Goal: Check status: Check status

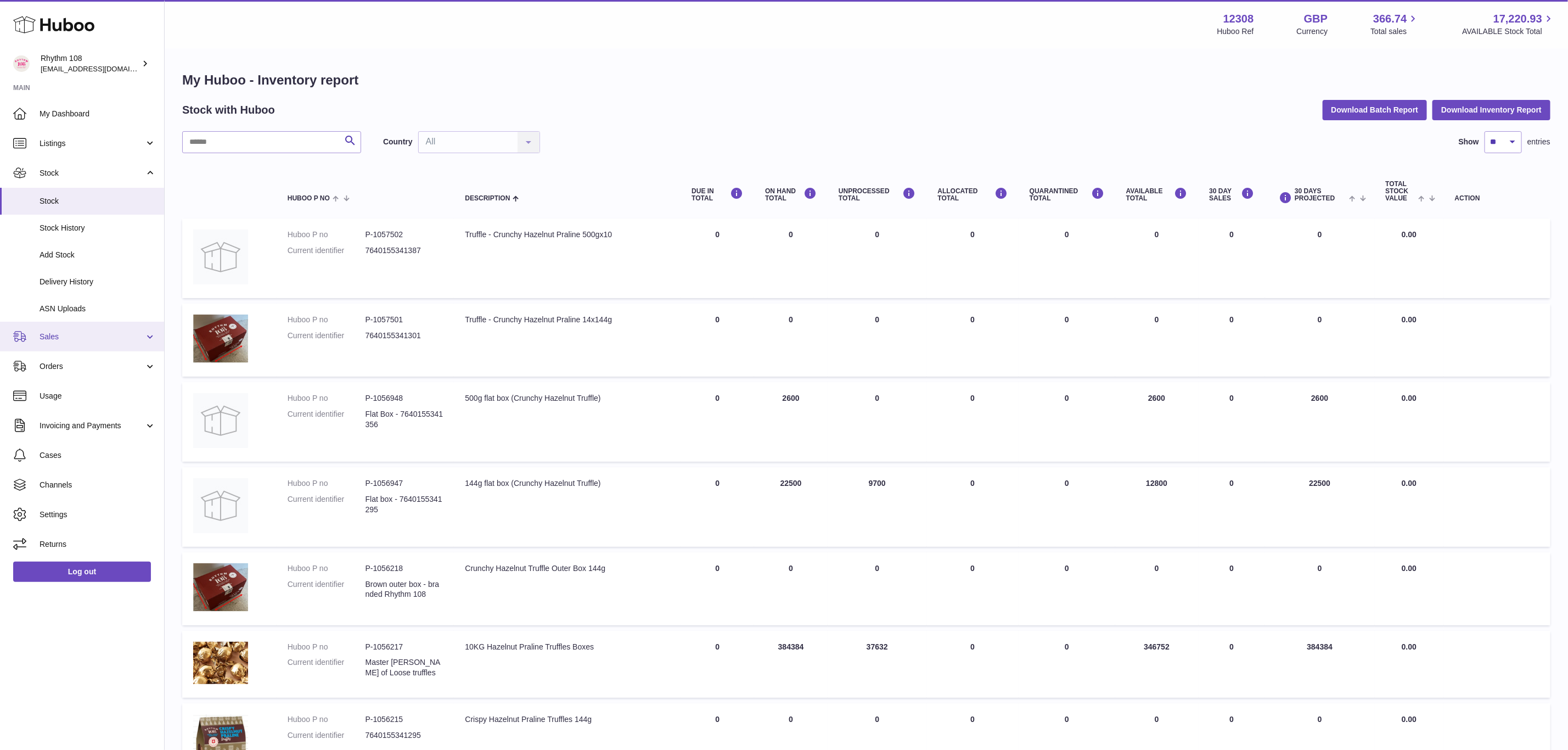
click at [66, 339] on span "Sales" at bounding box center [91, 336] width 105 height 10
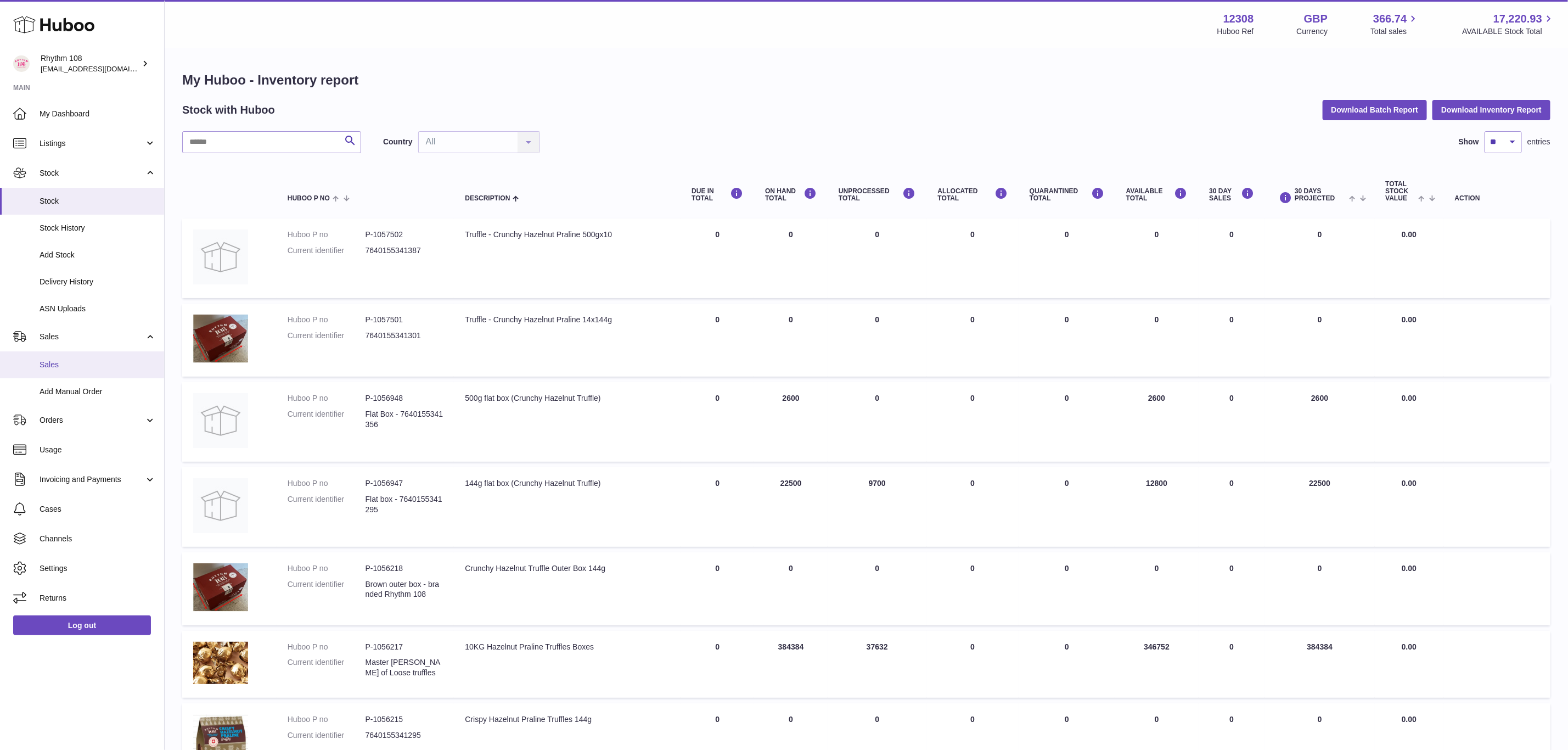
click at [58, 361] on span "Sales" at bounding box center [98, 365] width 117 height 10
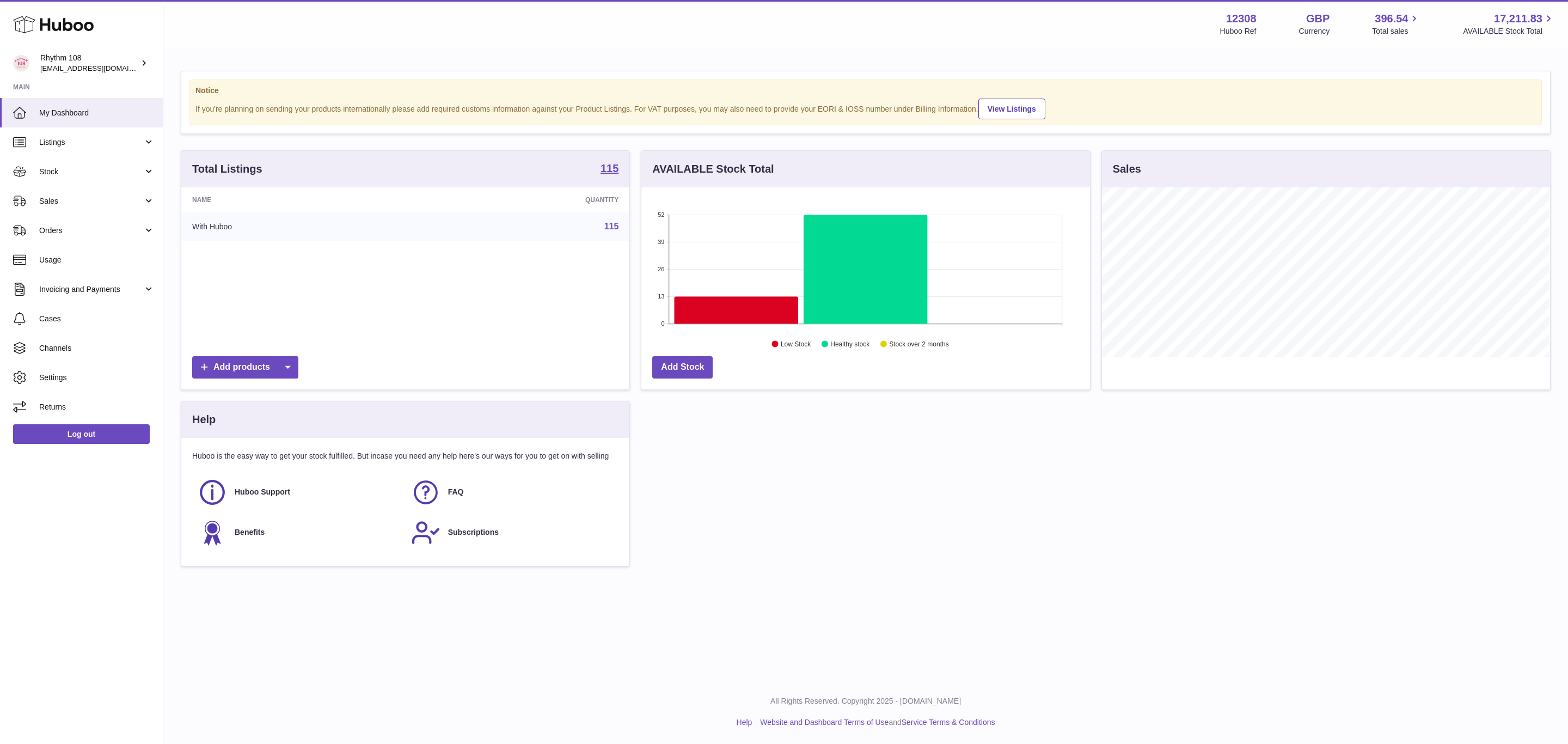
scroll to position [170, 447]
click at [43, 201] on span "Sales" at bounding box center [91, 201] width 104 height 10
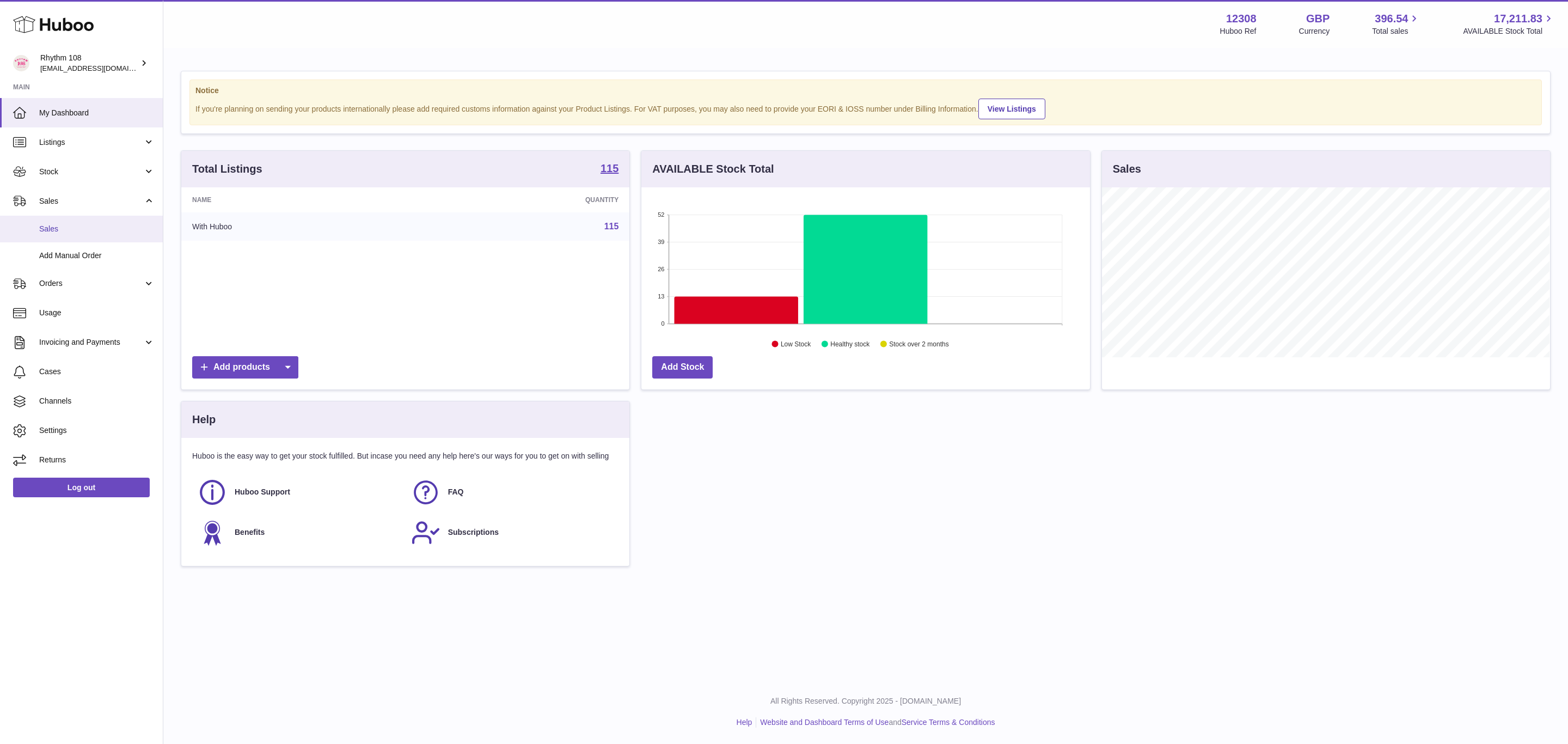
click at [71, 226] on span "Sales" at bounding box center [97, 229] width 116 height 10
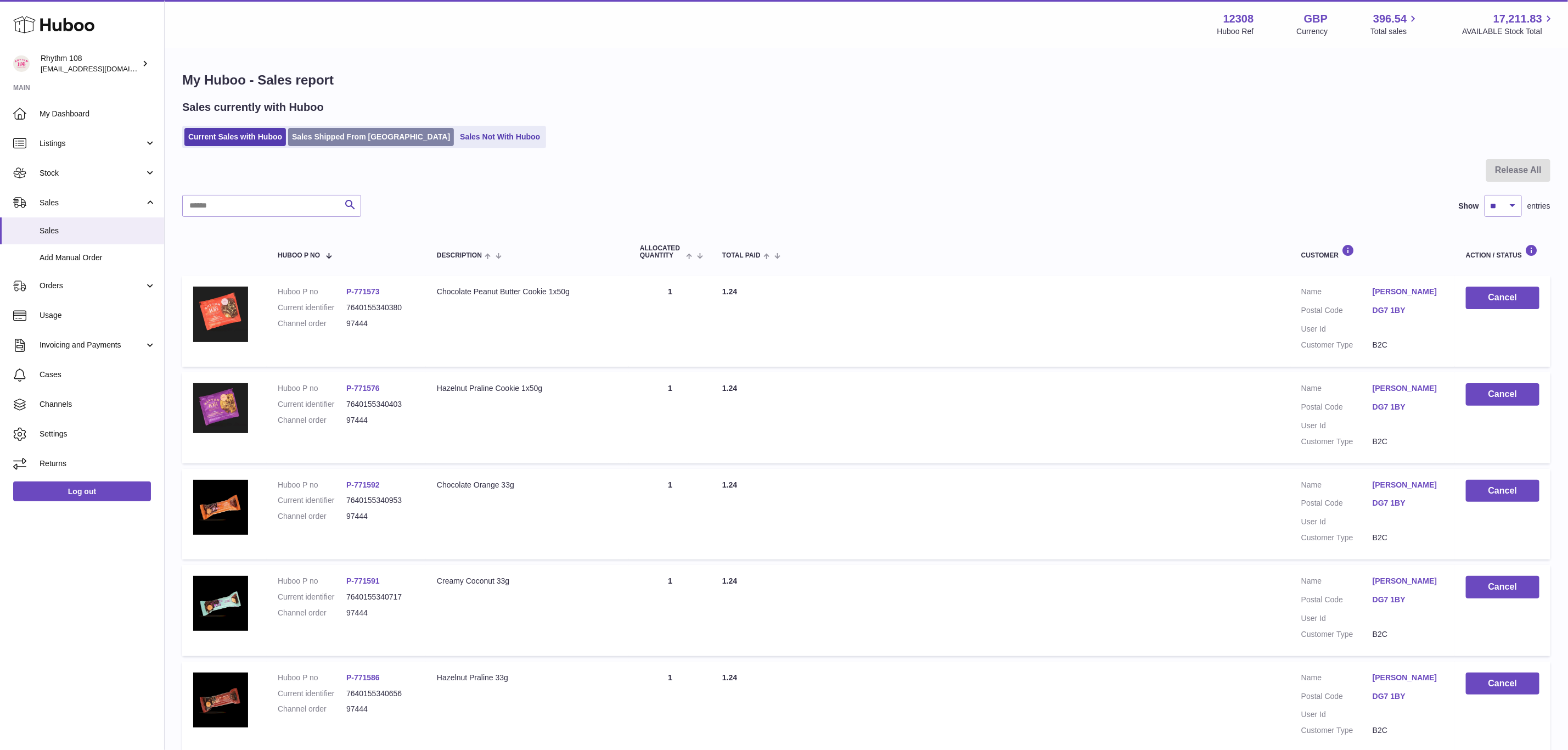
click at [334, 133] on link "Sales Shipped From Huboo" at bounding box center [371, 137] width 166 height 18
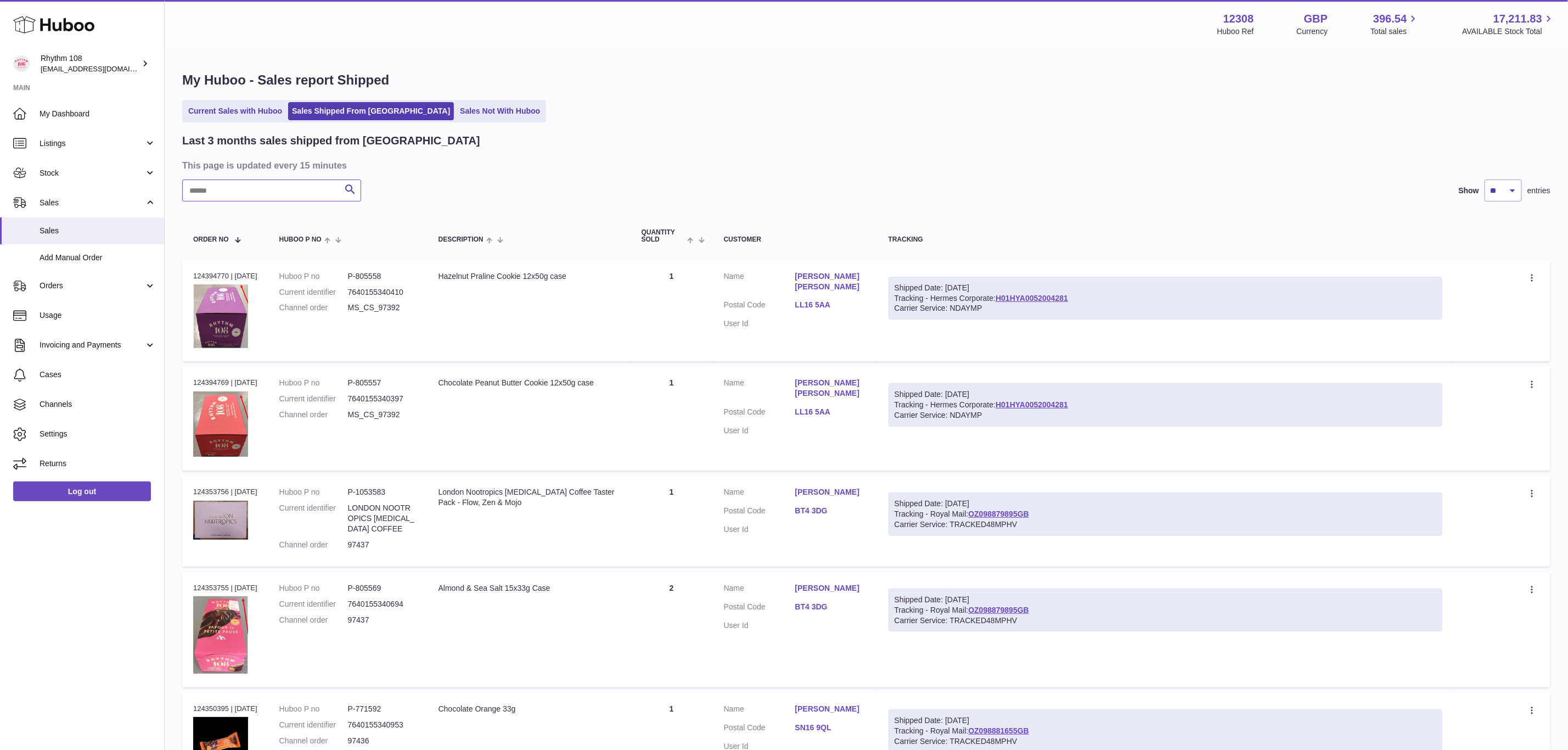
click at [266, 188] on input "text" at bounding box center [272, 190] width 179 height 22
paste input "*****"
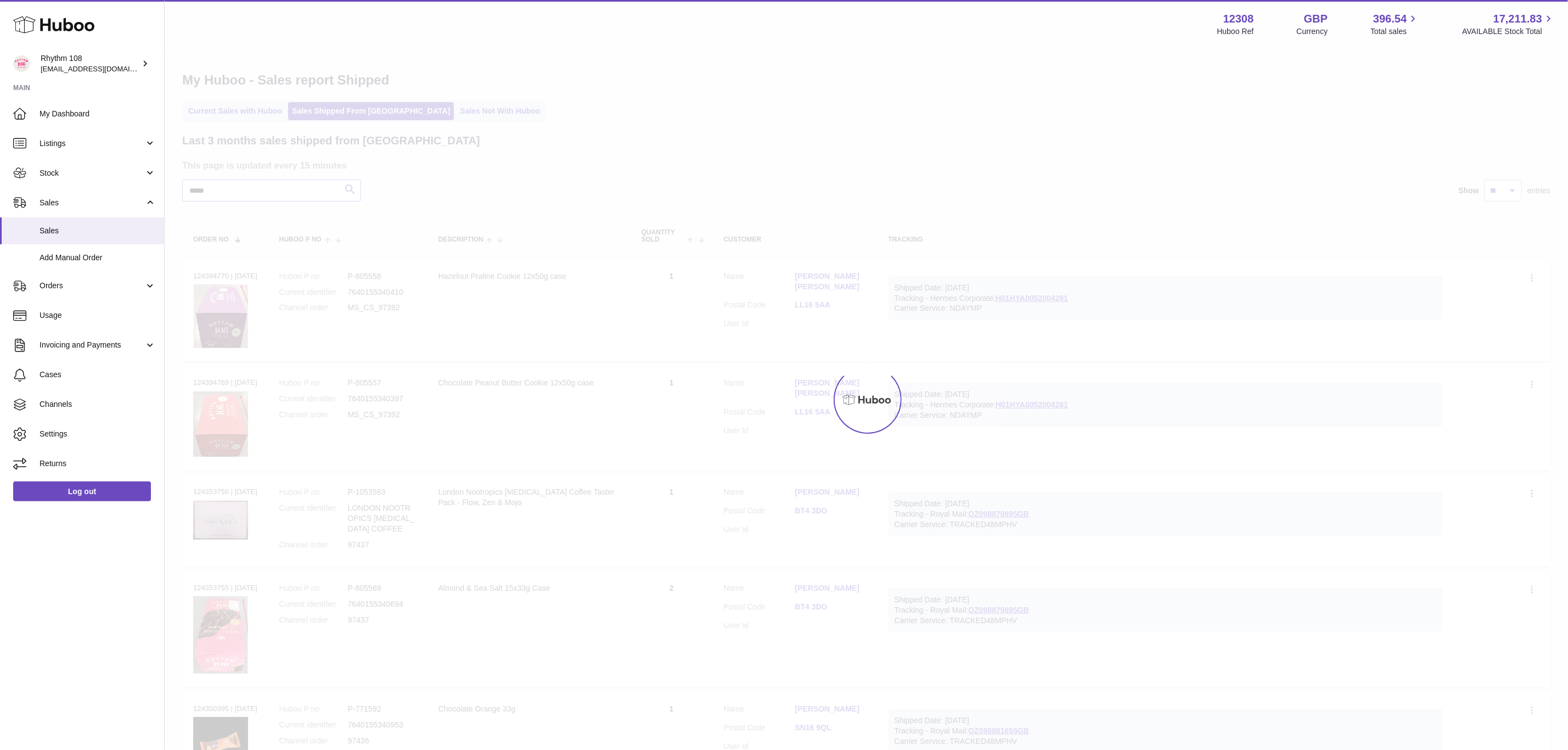
type input "*****"
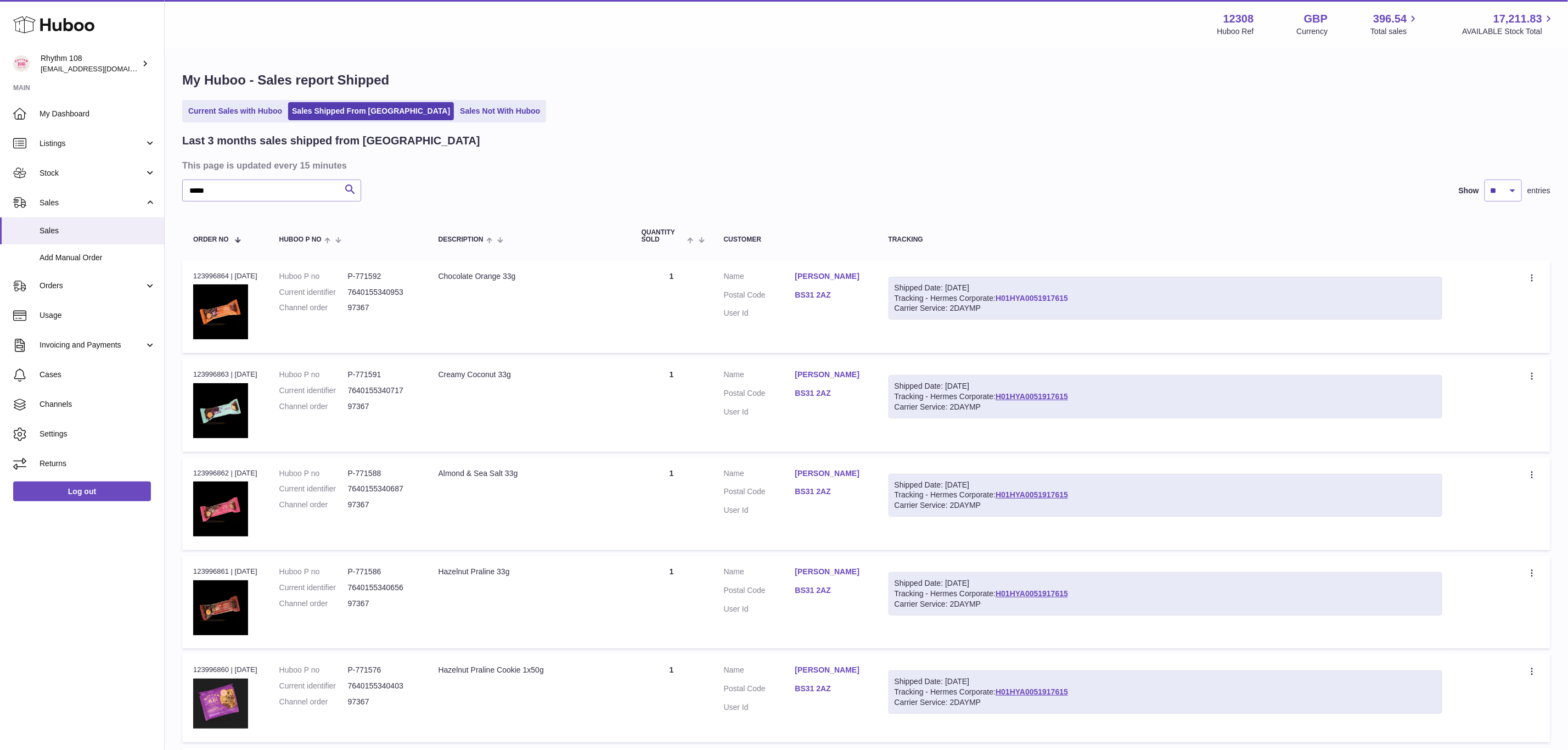
click at [1048, 295] on link "H01HYA0051917615" at bounding box center [1032, 298] width 72 height 9
drag, startPoint x: 384, startPoint y: 306, endPoint x: 350, endPoint y: 303, distance: 34.1
click at [350, 303] on dl "Huboo P no P-771592 Current identifier 7640155340953 Channel order 97367" at bounding box center [348, 295] width 137 height 48
copy dl "97367"
